Goal: Information Seeking & Learning: Learn about a topic

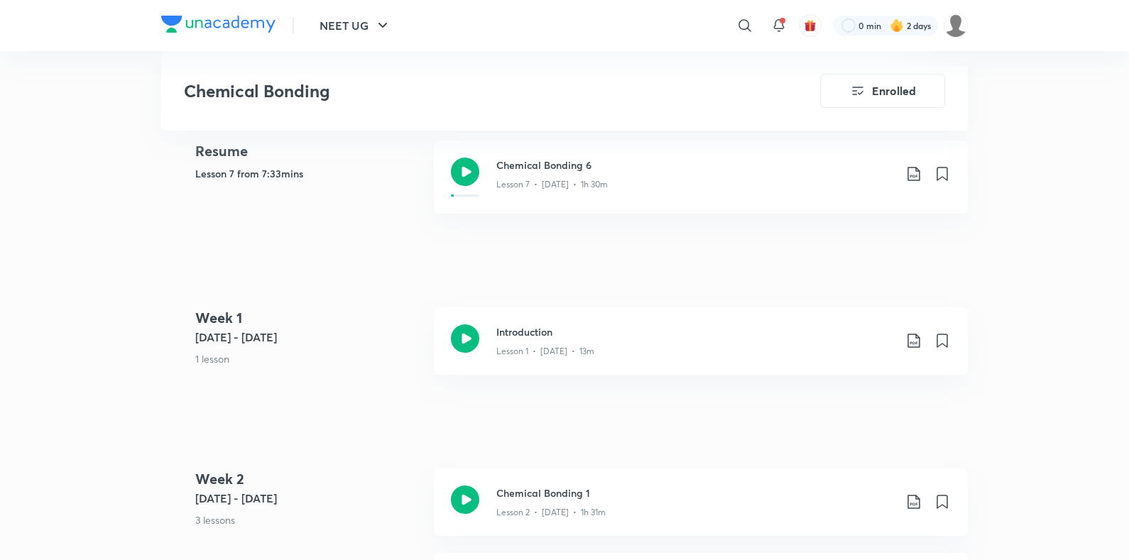
scroll to position [660, 0]
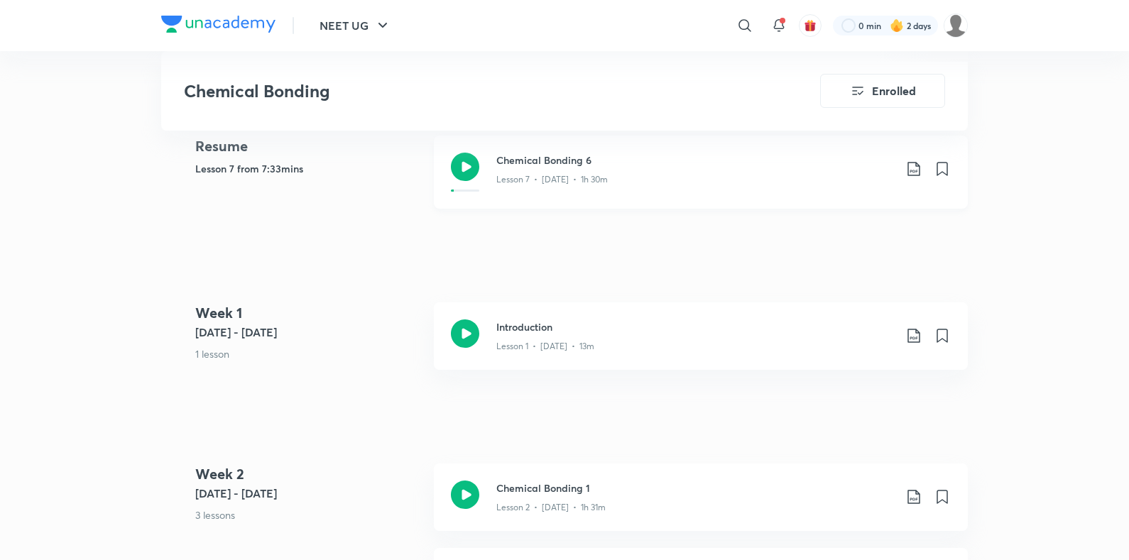
click at [814, 203] on div "Chemical Bonding 6 Lesson 7 • [DATE] • 1h 30m" at bounding box center [701, 172] width 534 height 73
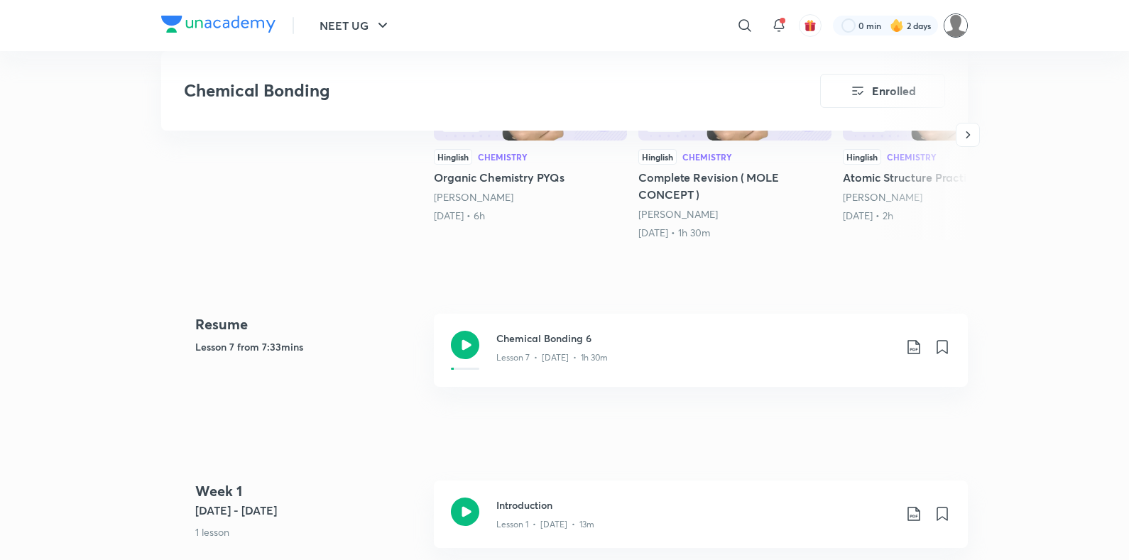
scroll to position [579, 0]
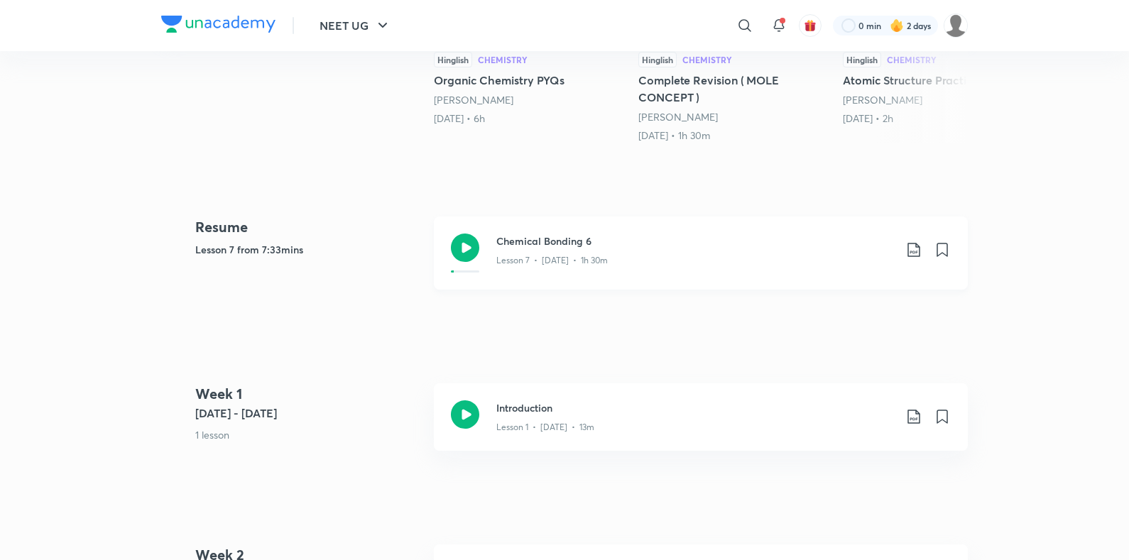
click at [503, 270] on div "Chemical Bonding 6 Lesson 7 • [DATE] • 1h 30m" at bounding box center [723, 253] width 454 height 39
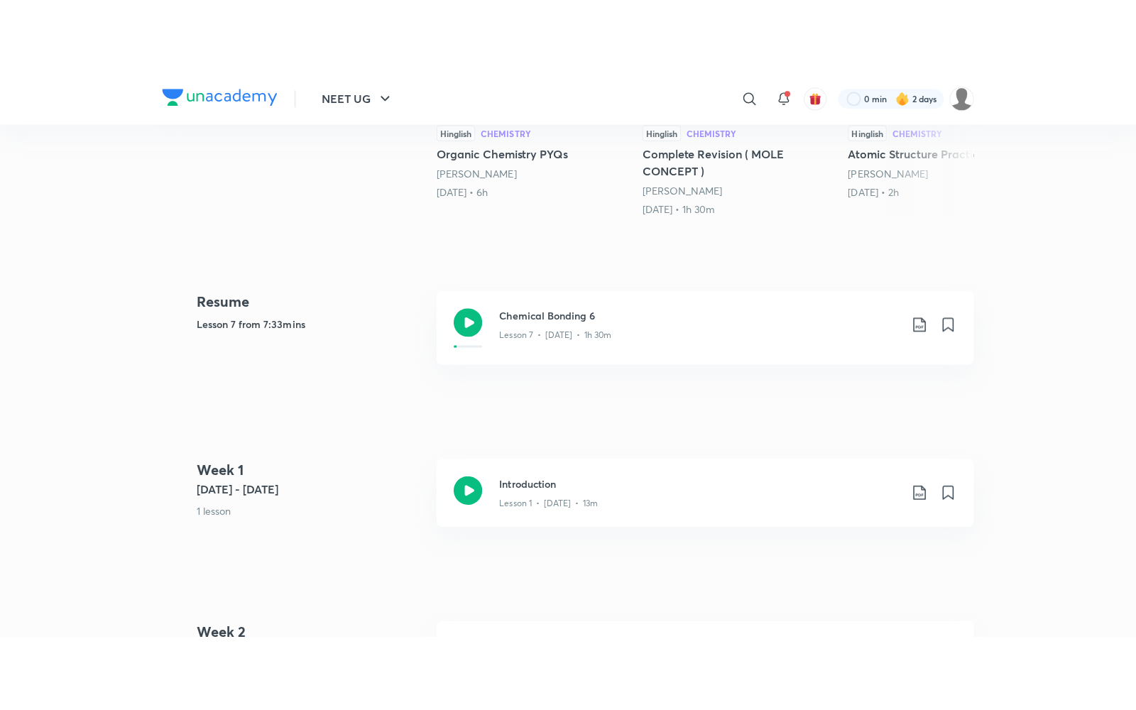
scroll to position [1069, 0]
